Goal: Download file/media

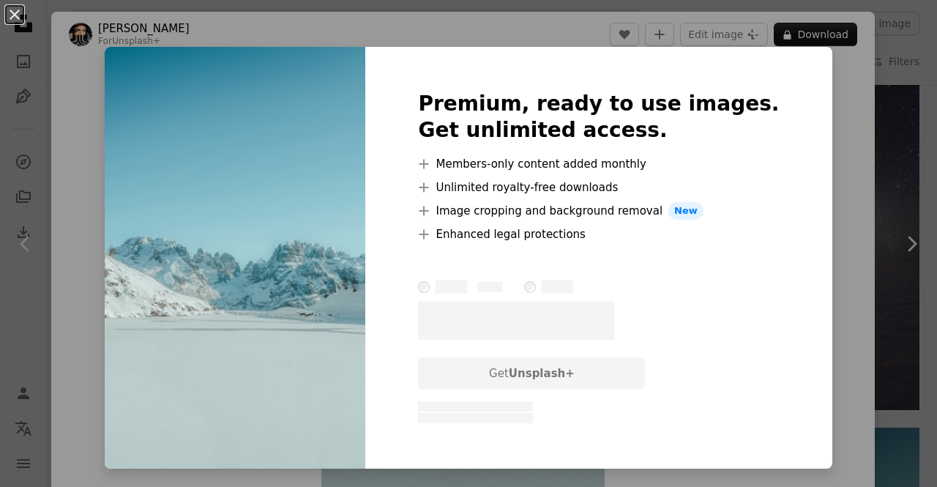
scroll to position [146, 0]
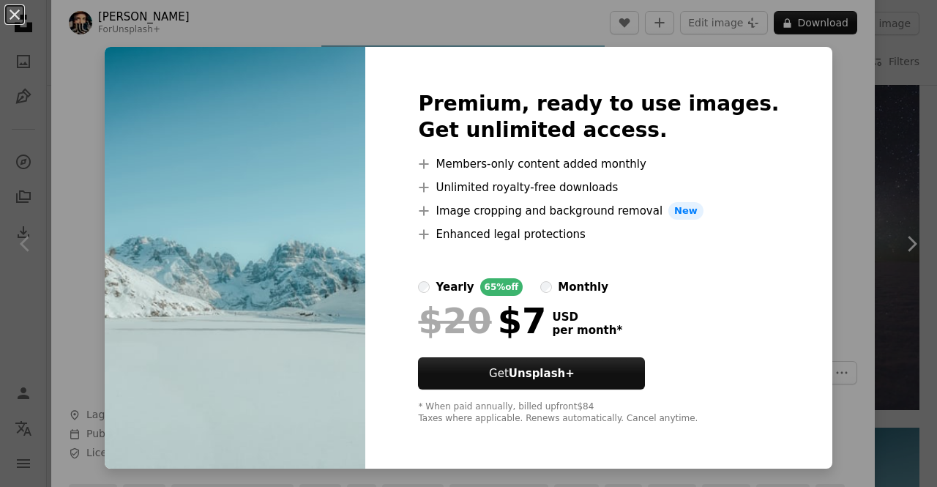
click at [858, 321] on div "An X shape Premium, ready to use images. Get unlimited access. A plus sign Memb…" at bounding box center [468, 243] width 937 height 487
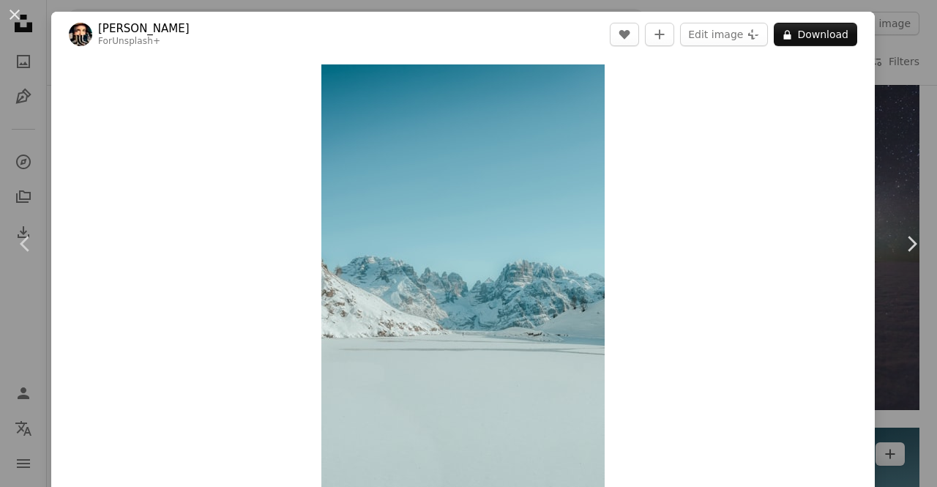
click at [873, 212] on div "An X shape Chevron left Chevron right [PERSON_NAME] For Unsplash+ A heart A plu…" at bounding box center [468, 243] width 937 height 487
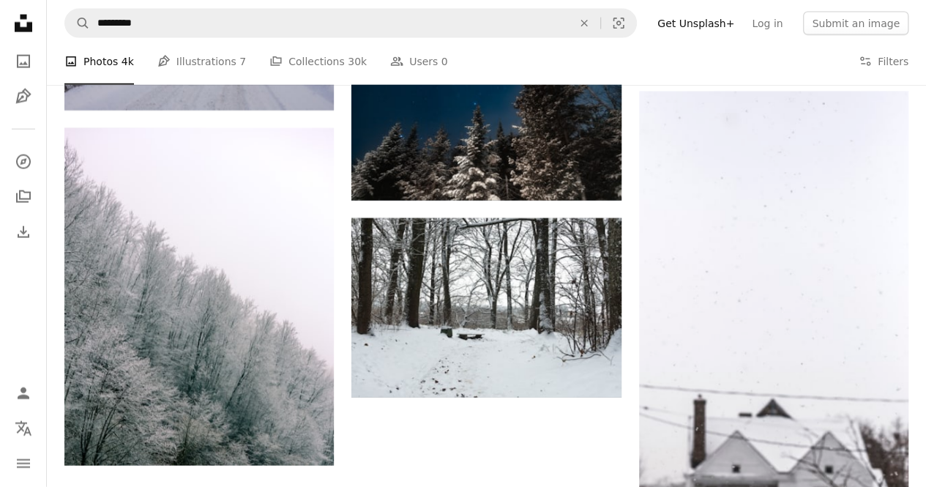
scroll to position [1943, 0]
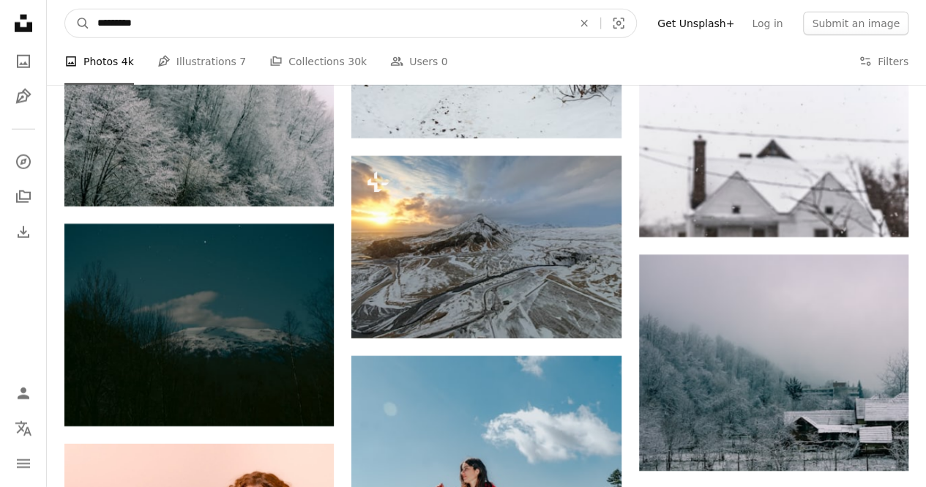
click at [186, 26] on input "*********" at bounding box center [329, 24] width 478 height 28
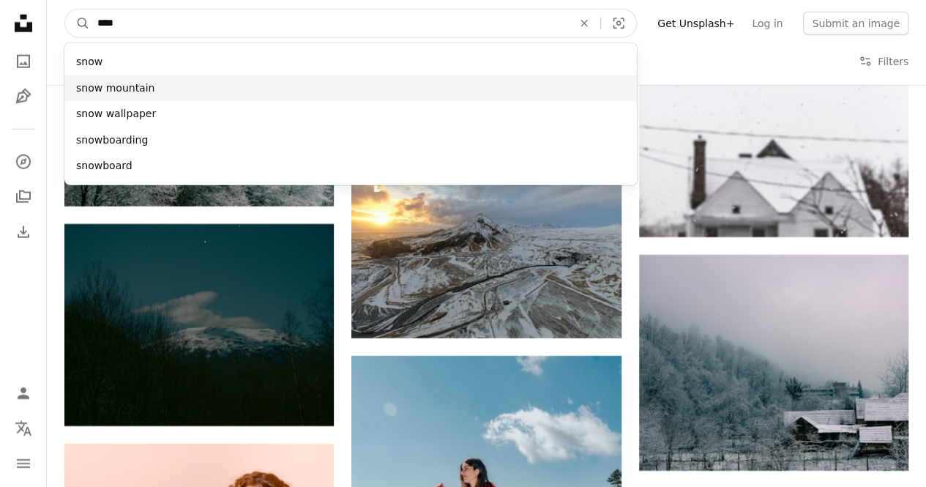
type input "****"
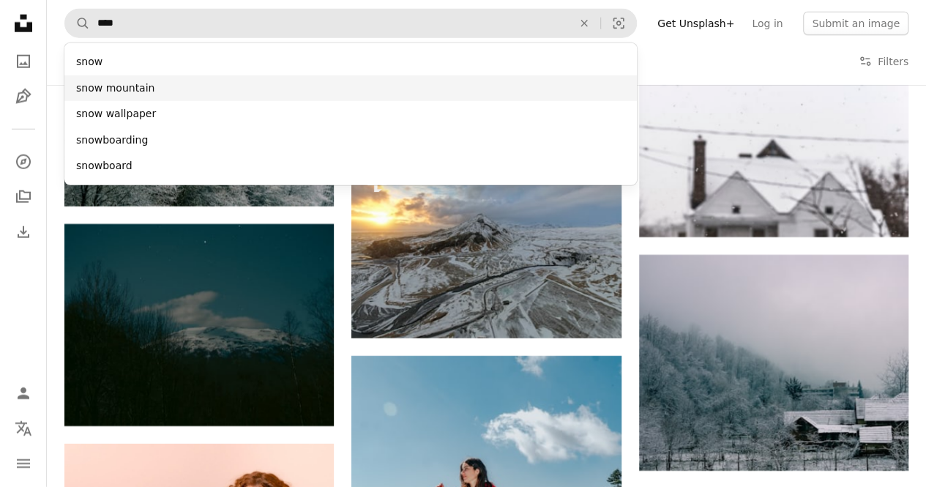
click at [126, 97] on div "snow mountain" at bounding box center [350, 88] width 572 height 26
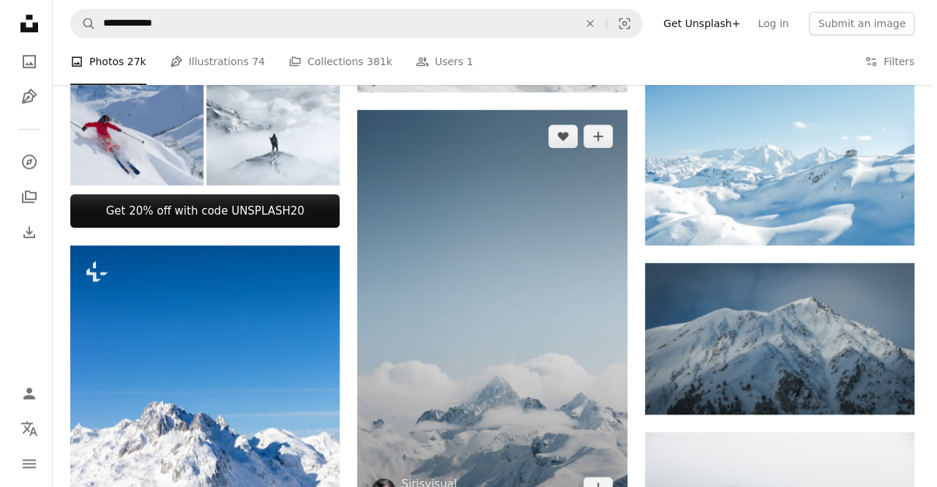
scroll to position [732, 0]
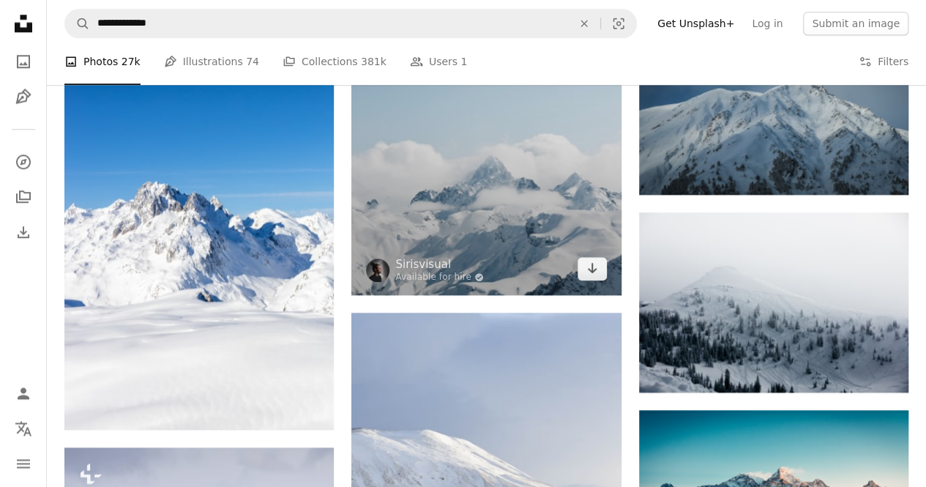
click at [523, 229] on img at bounding box center [485, 92] width 269 height 404
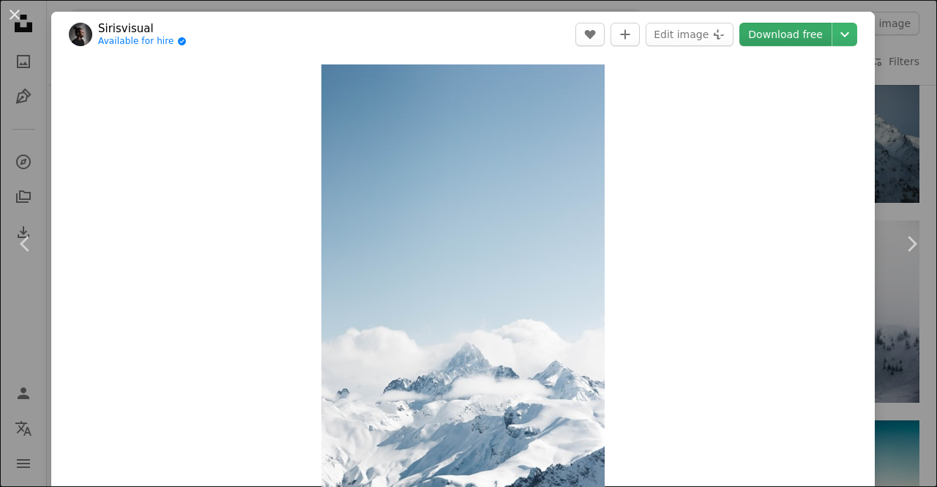
click at [786, 31] on link "Download free" at bounding box center [785, 34] width 92 height 23
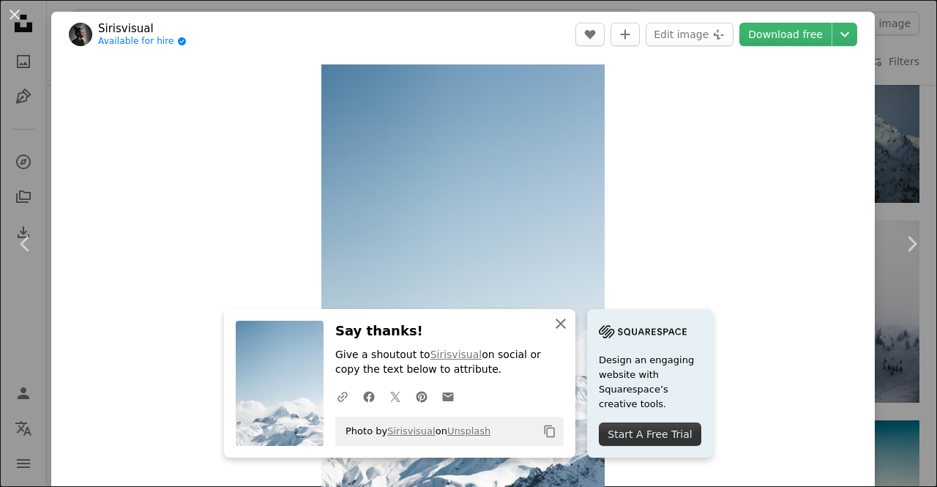
click at [570, 318] on icon "An X shape" at bounding box center [561, 324] width 18 height 18
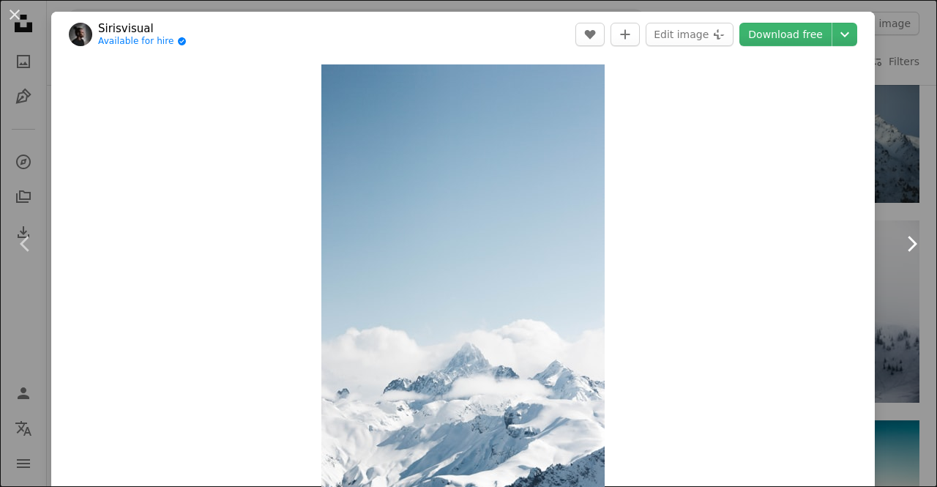
click at [887, 309] on link "Chevron right" at bounding box center [911, 243] width 51 height 141
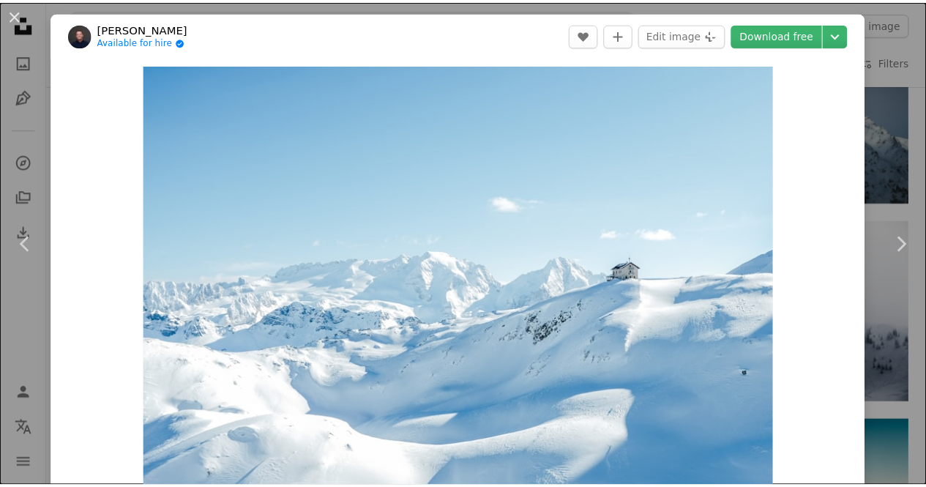
scroll to position [73, 0]
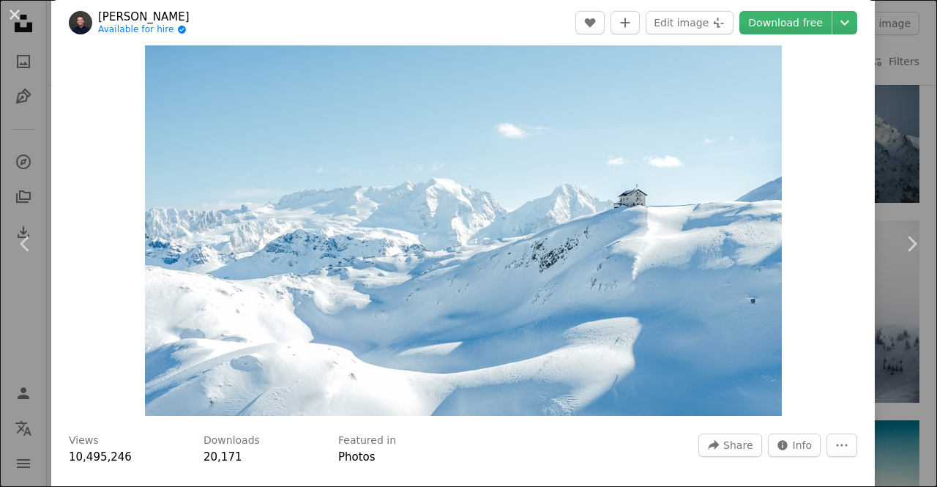
click at [911, 315] on div "An X shape Chevron left Chevron right [PERSON_NAME] Available for hire A checkm…" at bounding box center [468, 243] width 937 height 487
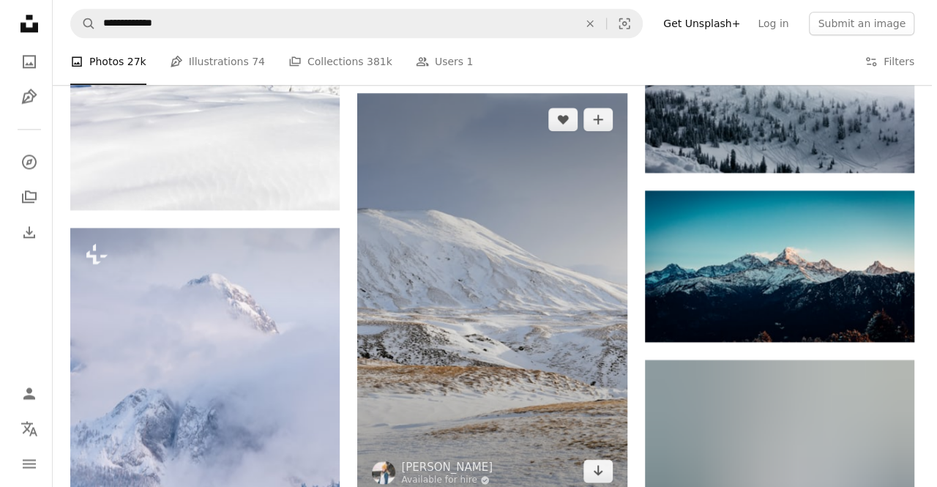
scroll to position [732, 0]
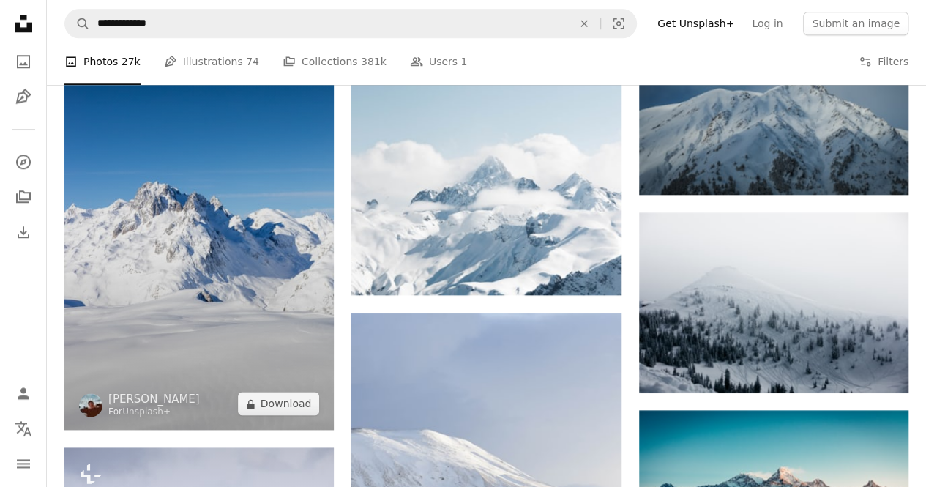
click at [228, 275] on img at bounding box center [198, 228] width 269 height 404
